Goal: Information Seeking & Learning: Check status

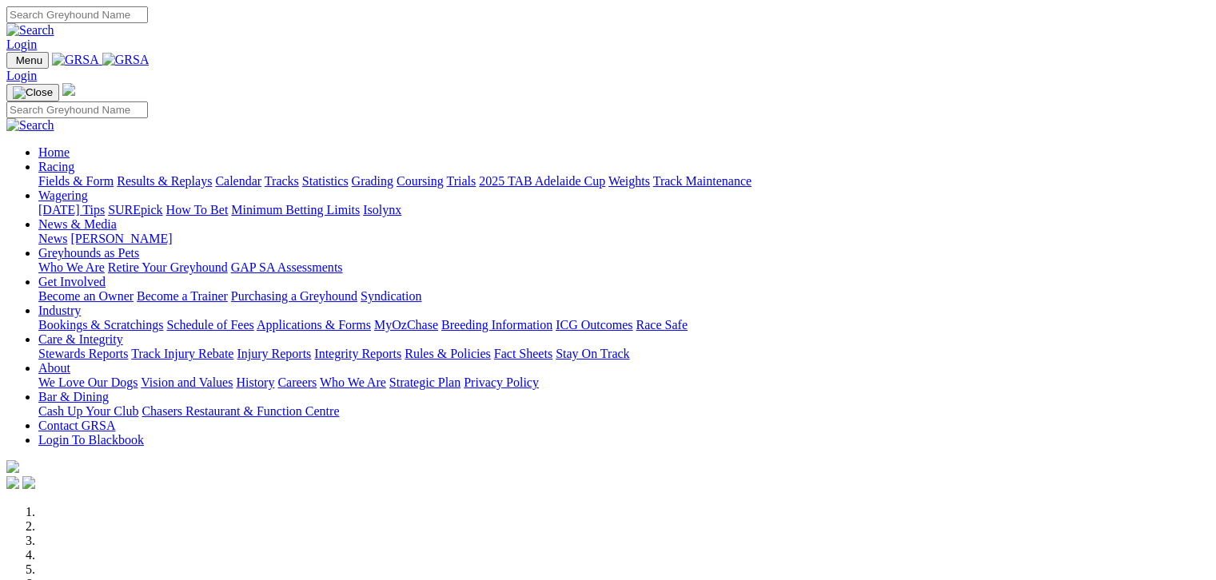
click at [174, 174] on link "Results & Replays" at bounding box center [164, 181] width 95 height 14
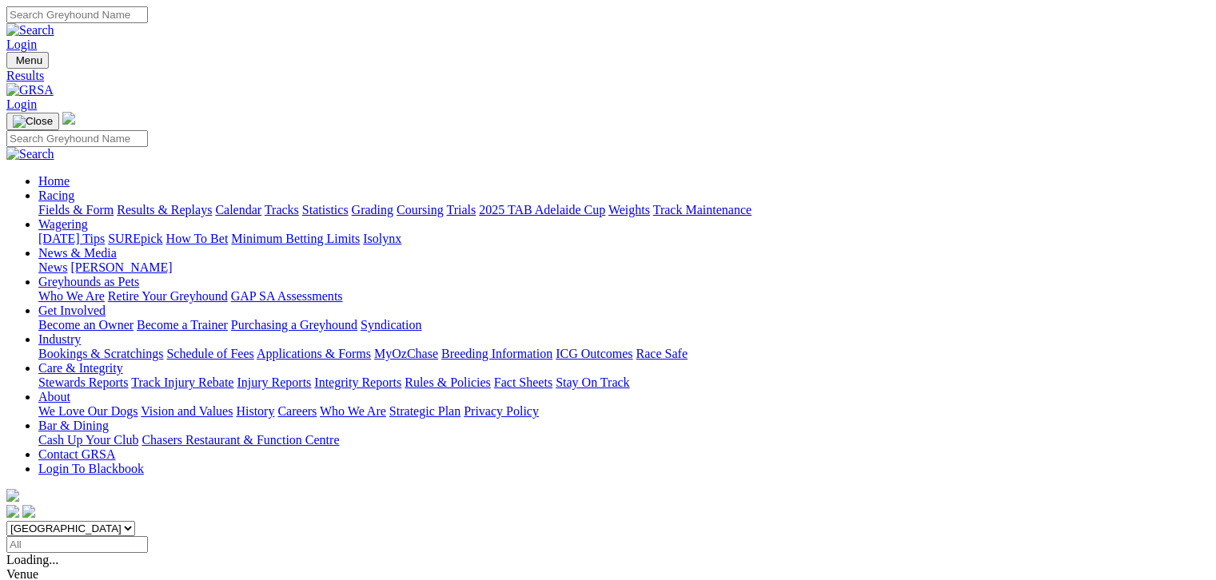
click at [44, 203] on link "Fields & Form" at bounding box center [75, 210] width 75 height 14
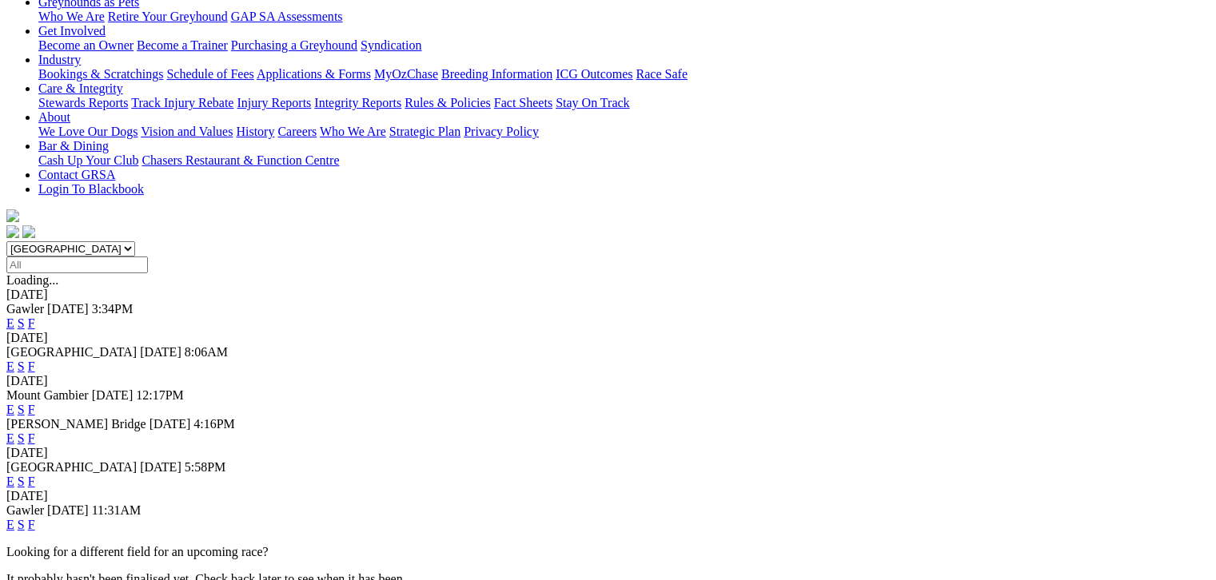
scroll to position [259, 0]
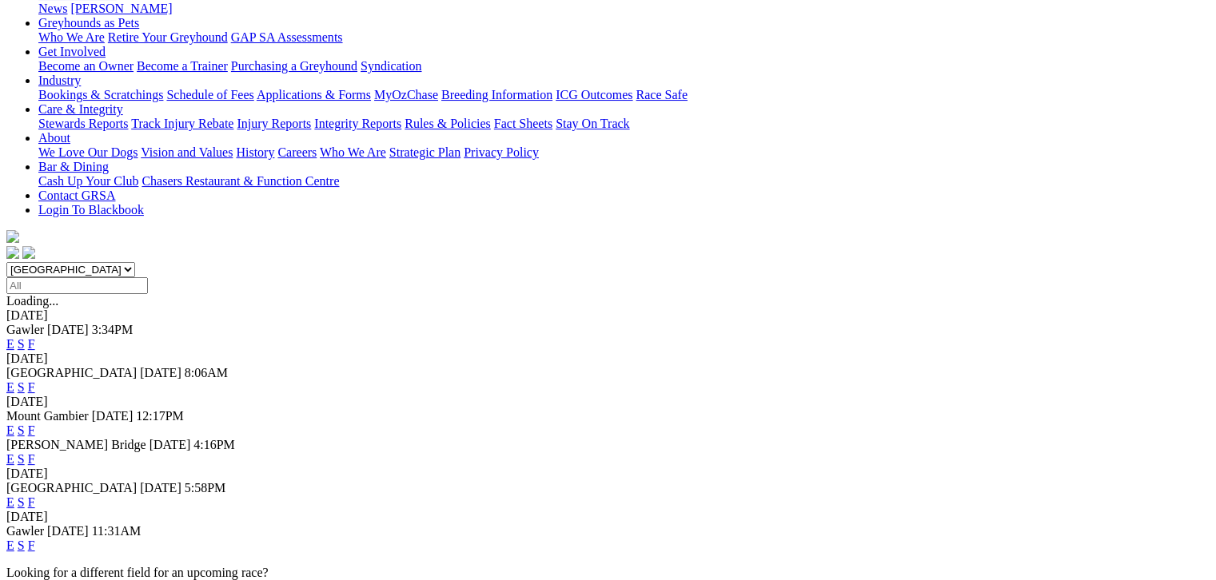
click at [35, 496] on link "F" at bounding box center [31, 503] width 7 height 14
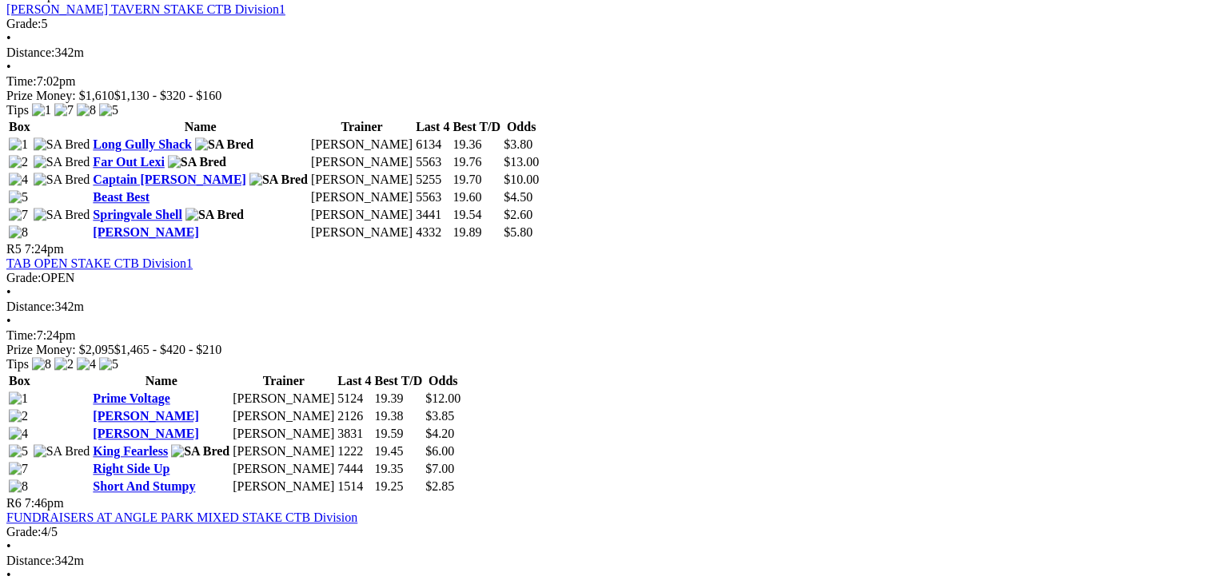
scroll to position [1519, 0]
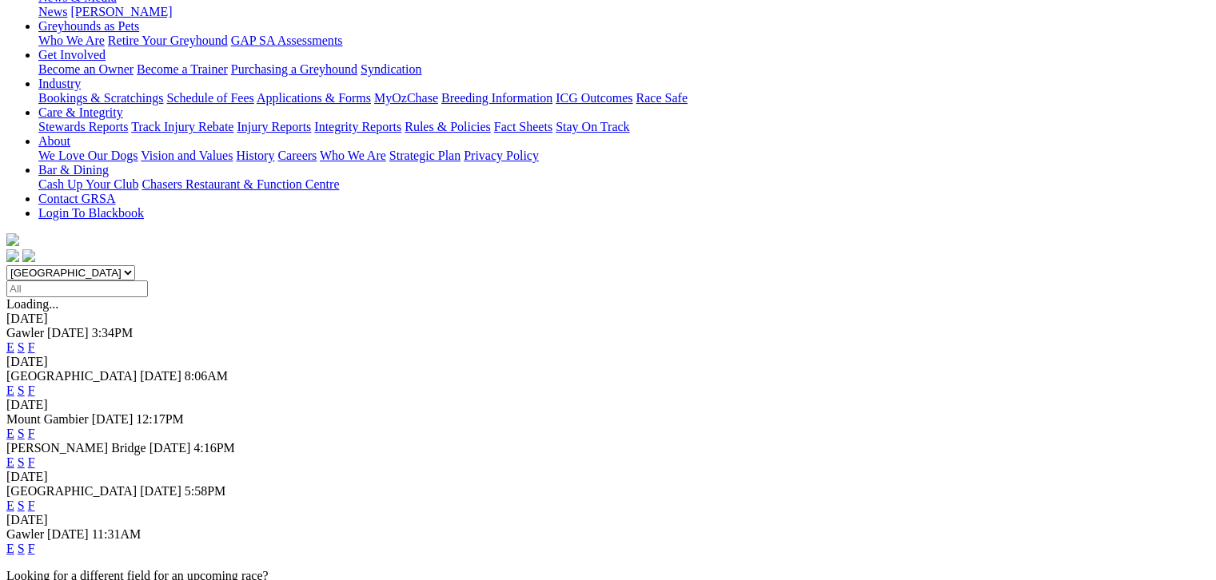
scroll to position [259, 0]
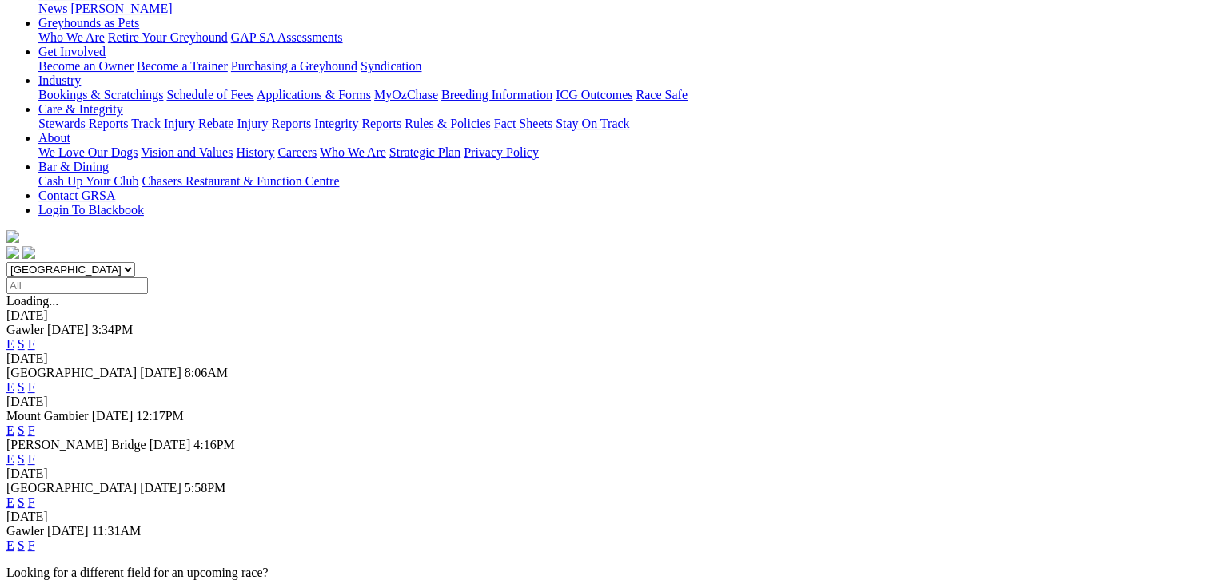
click at [35, 539] on link "F" at bounding box center [31, 546] width 7 height 14
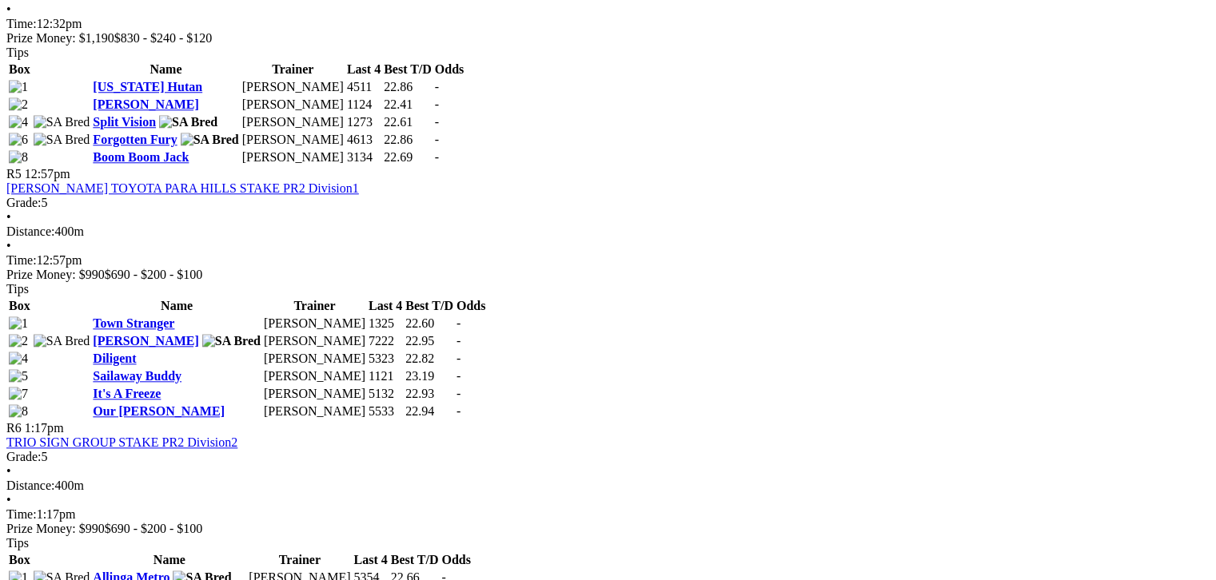
scroll to position [1579, 0]
